Goal: Transaction & Acquisition: Purchase product/service

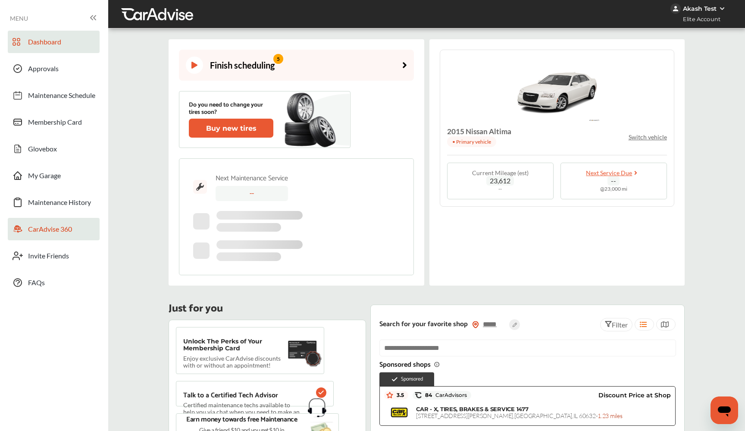
click at [55, 232] on span "CarAdvise 360" at bounding box center [50, 230] width 44 height 11
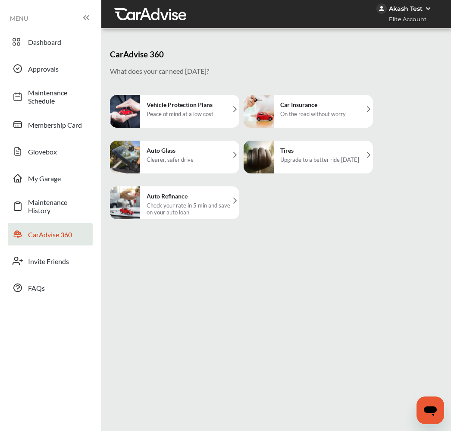
click at [332, 155] on div "Tires Upgrade to a better ride [DATE]" at bounding box center [320, 157] width 88 height 33
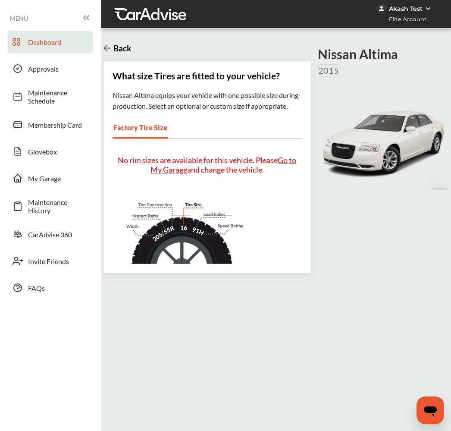
click at [61, 38] on span "Dashboard" at bounding box center [58, 42] width 60 height 8
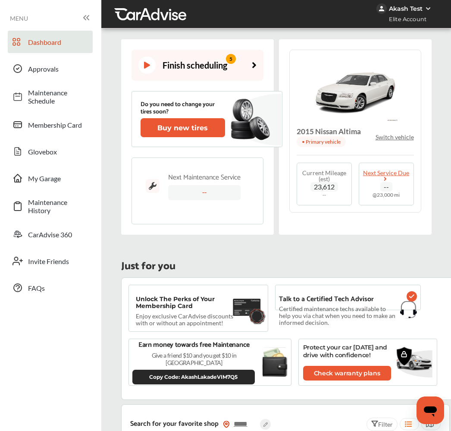
click at [386, 141] on p "Switch vehicle" at bounding box center [394, 136] width 38 height 7
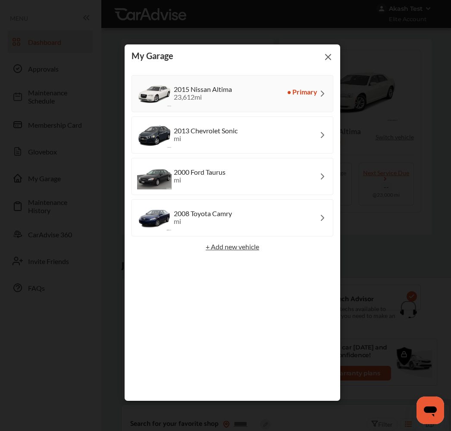
click at [239, 132] on div "2013 Chevrolet Sonic mi" at bounding box center [232, 134] width 202 height 37
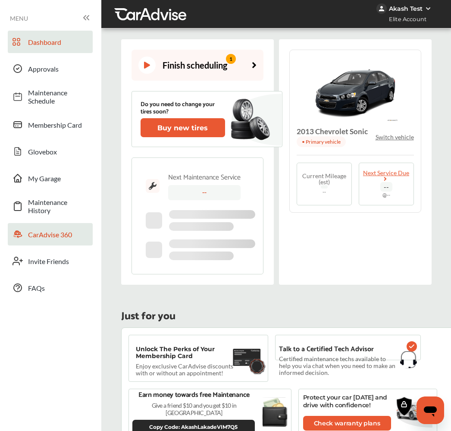
click at [50, 237] on span "CarAdvise 360" at bounding box center [58, 234] width 60 height 8
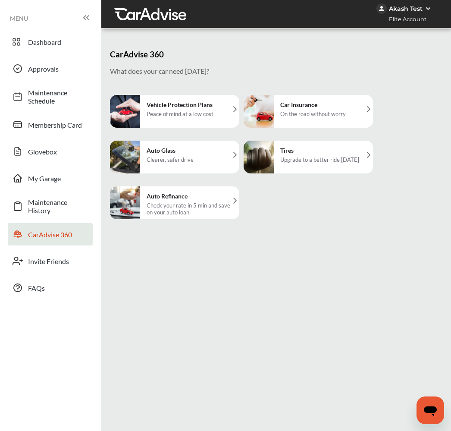
click at [313, 156] on div "Tires Upgrade to a better ride [DATE]" at bounding box center [320, 157] width 88 height 33
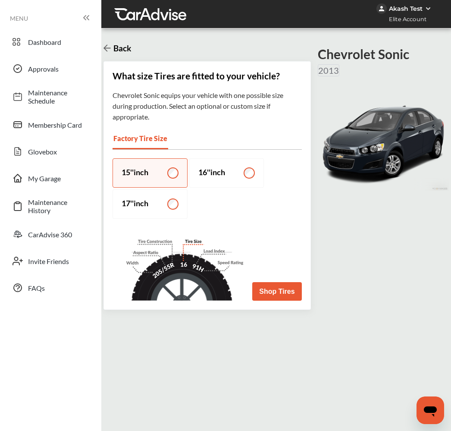
click at [270, 296] on button "Shop Tires" at bounding box center [276, 291] width 49 height 19
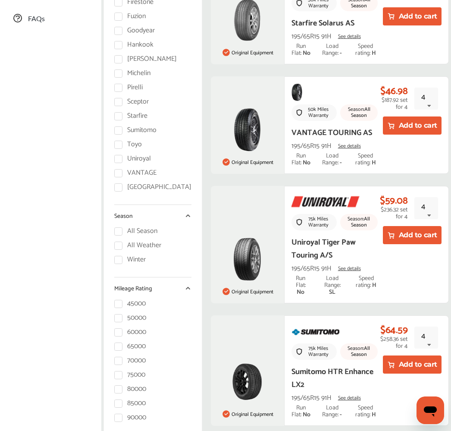
scroll to position [270, 0]
